Goal: Navigation & Orientation: Find specific page/section

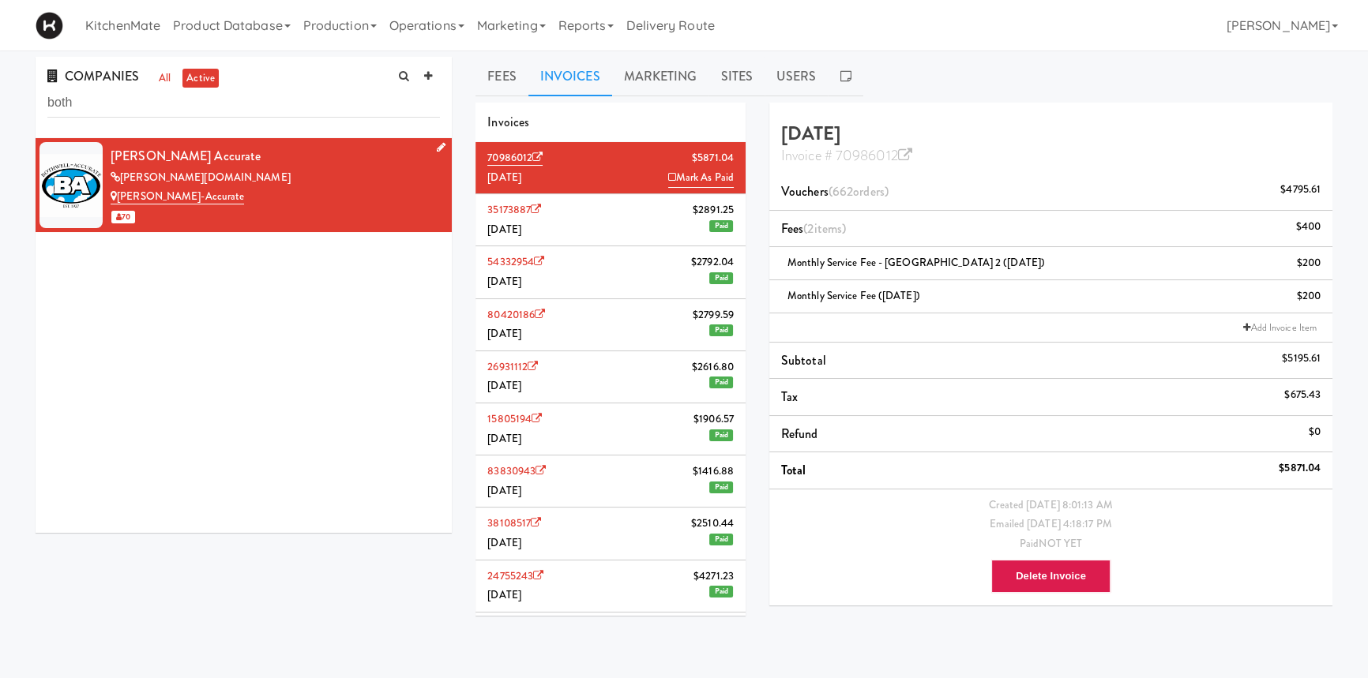
click at [163, 166] on div "[PERSON_NAME] Accurate" at bounding box center [275, 157] width 329 height 24
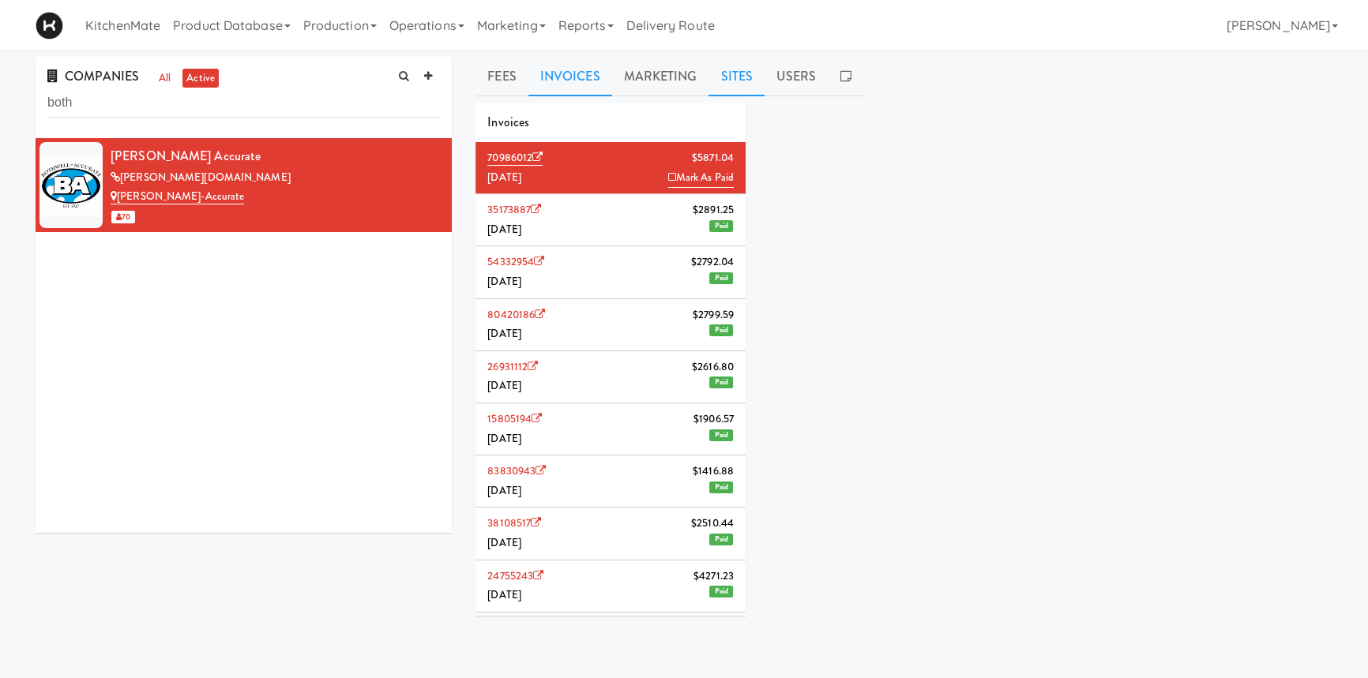
click at [729, 76] on link "Sites" at bounding box center [736, 76] width 56 height 39
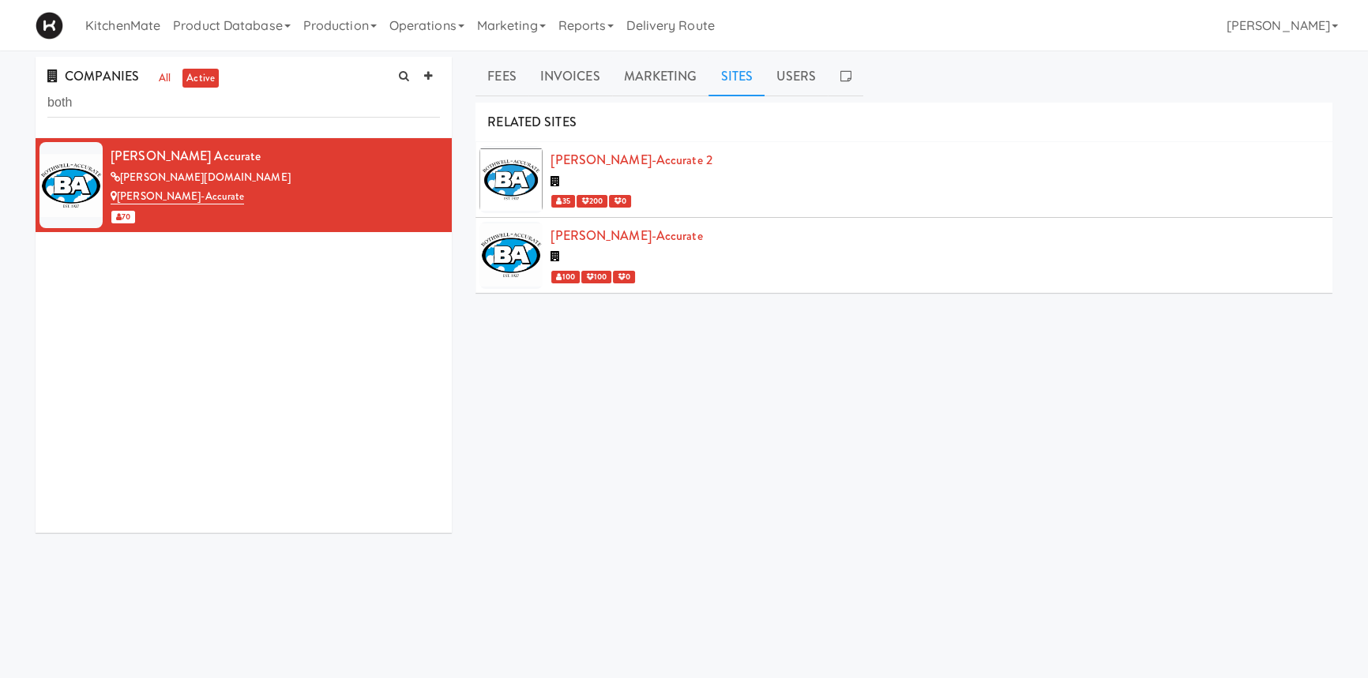
click at [599, 245] on div "[PERSON_NAME]-Accurate 100 100 0" at bounding box center [935, 255] width 770 height 62
click at [577, 238] on link "[PERSON_NAME]-Accurate" at bounding box center [626, 236] width 152 height 18
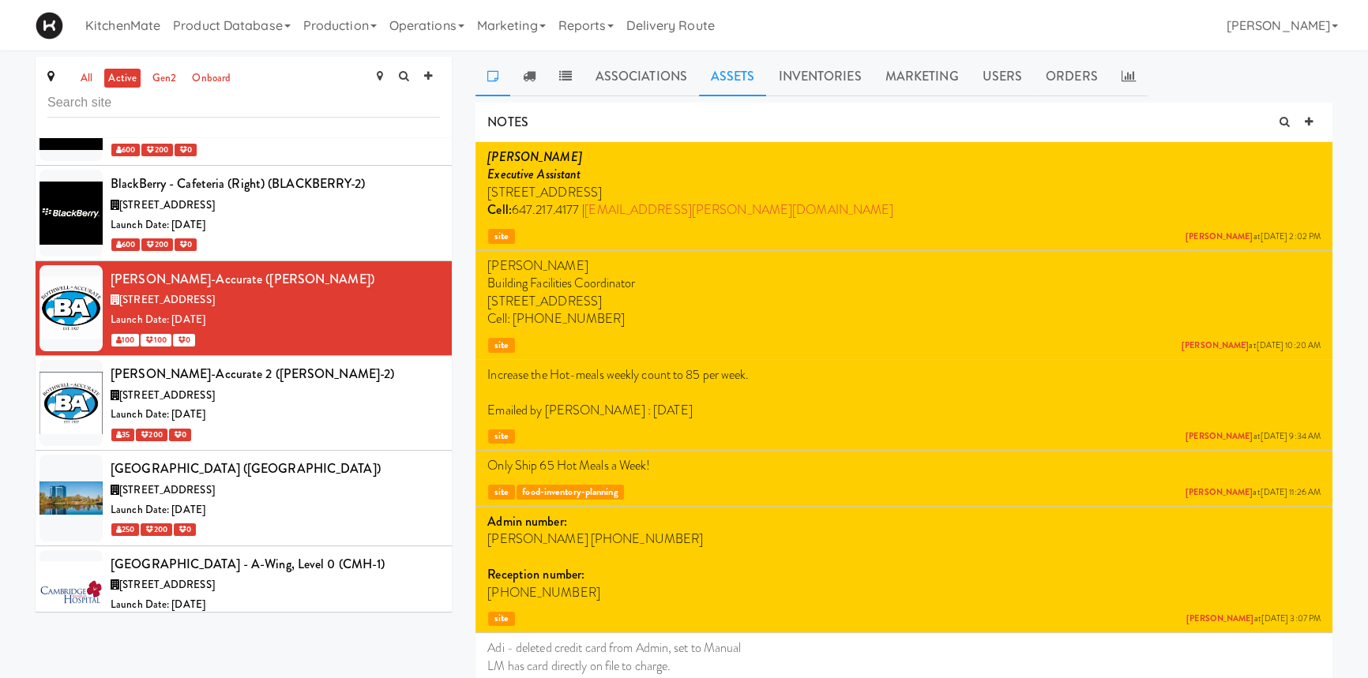
click at [715, 81] on link "Assets" at bounding box center [733, 76] width 68 height 39
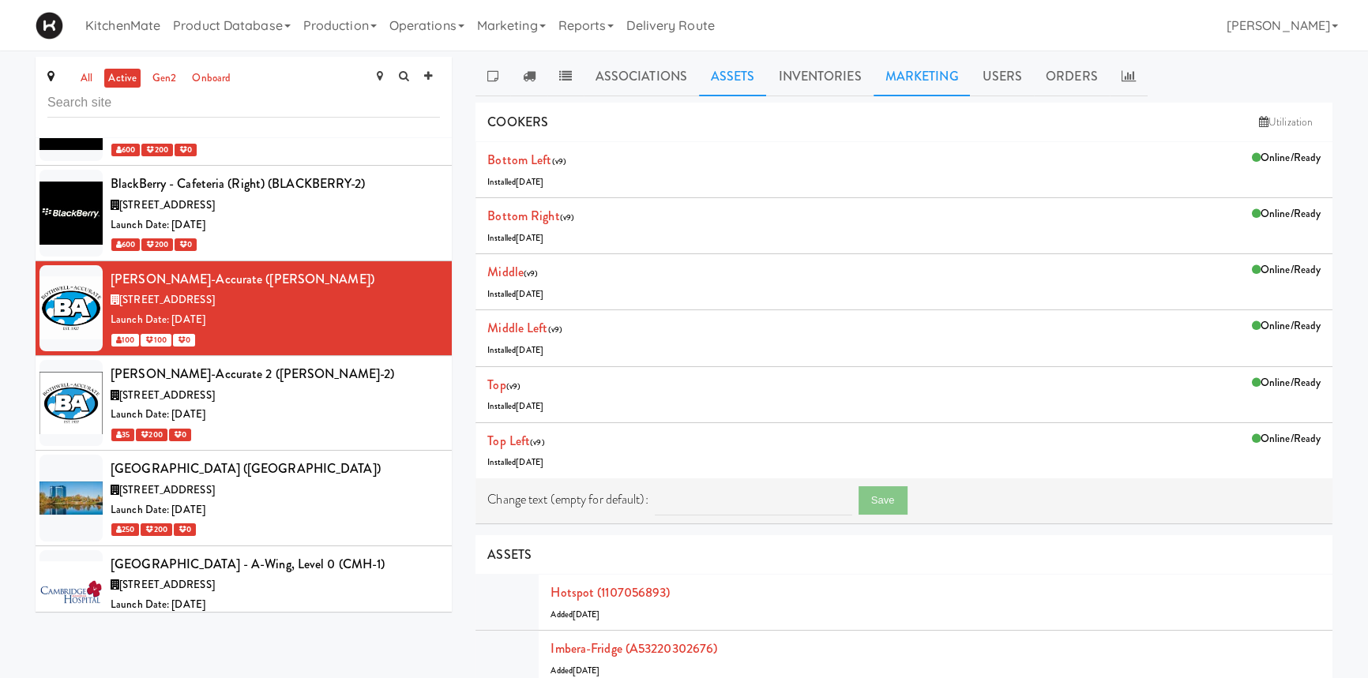
click at [910, 76] on link "Marketing" at bounding box center [922, 76] width 97 height 39
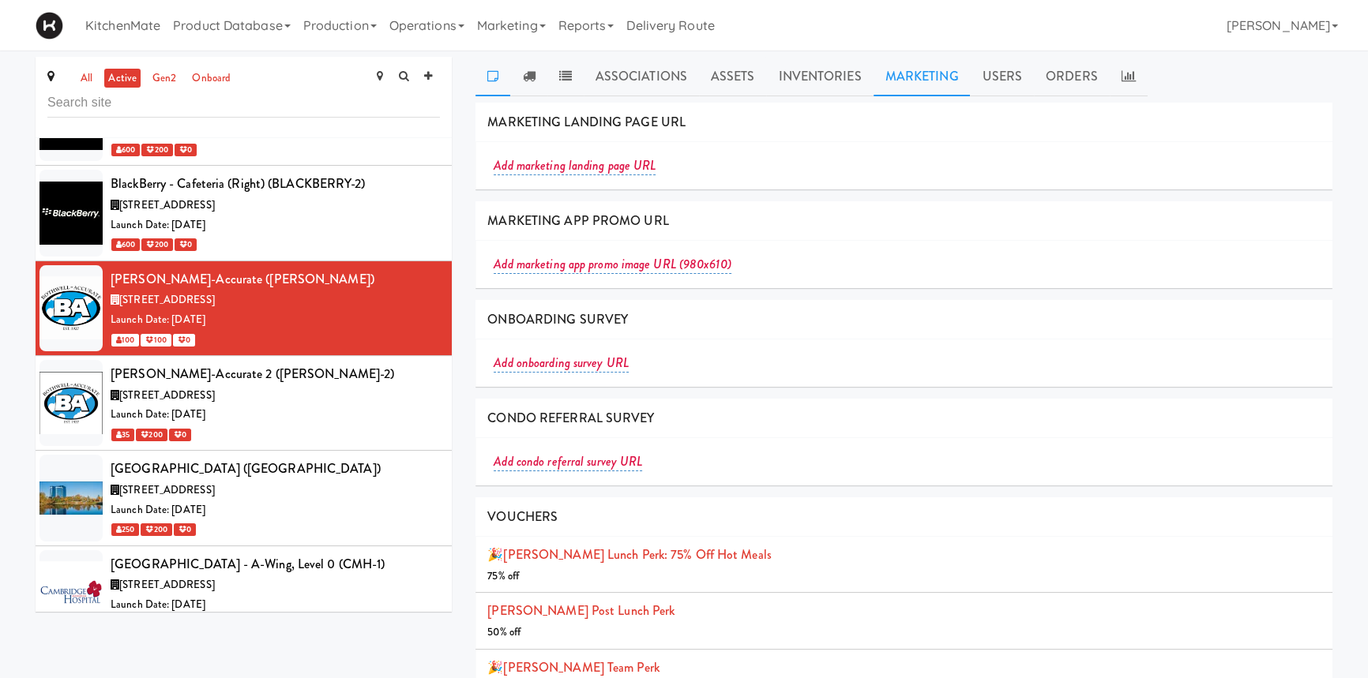
click at [487, 74] on icon at bounding box center [492, 76] width 11 height 13
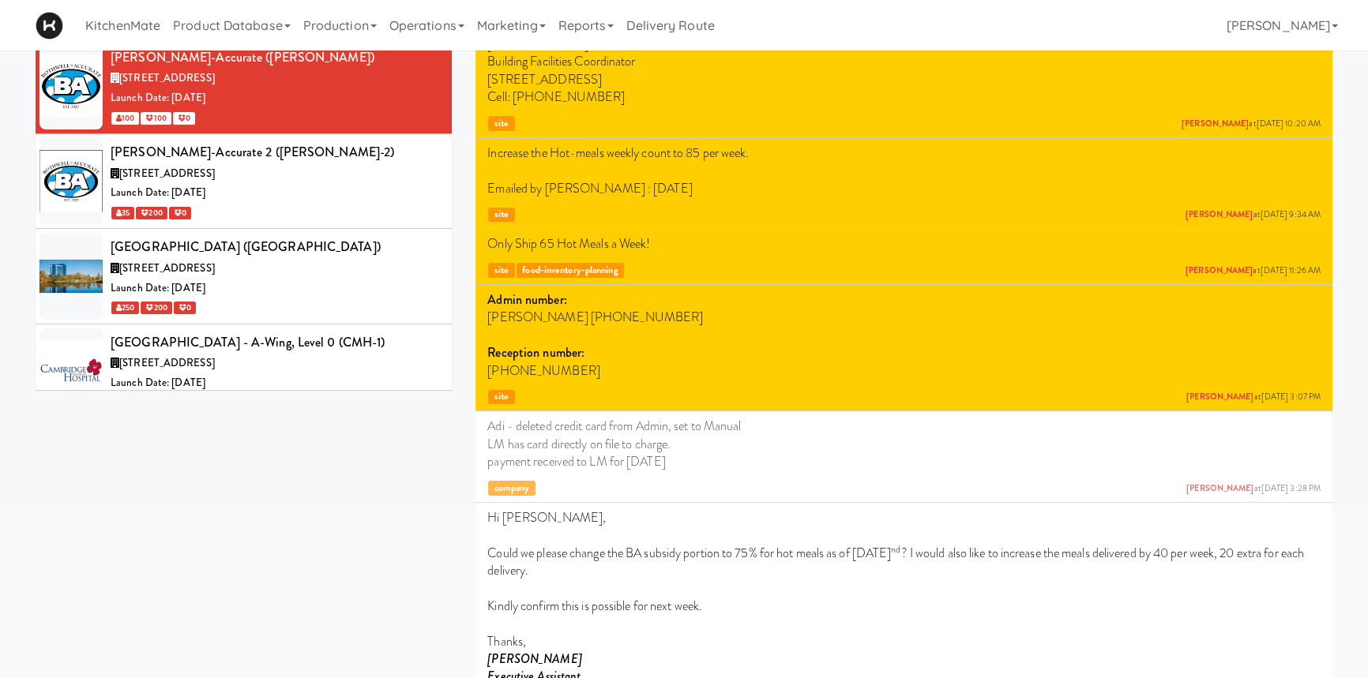
scroll to position [239, 0]
